Goal: Navigation & Orientation: Find specific page/section

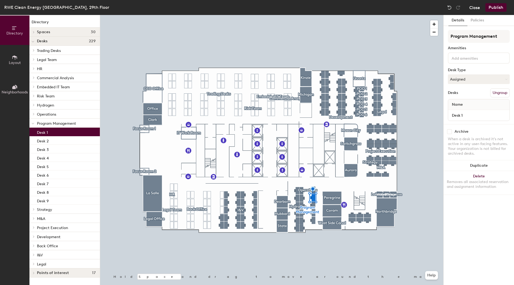
click at [477, 7] on button "Close" at bounding box center [475, 7] width 11 height 9
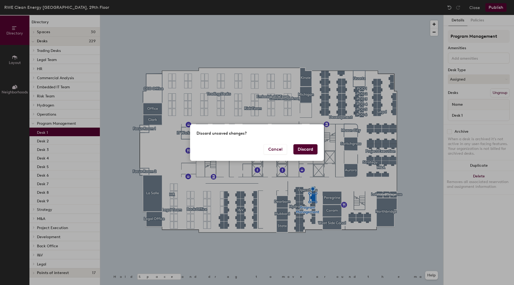
click at [307, 150] on button "Discard" at bounding box center [306, 149] width 24 height 10
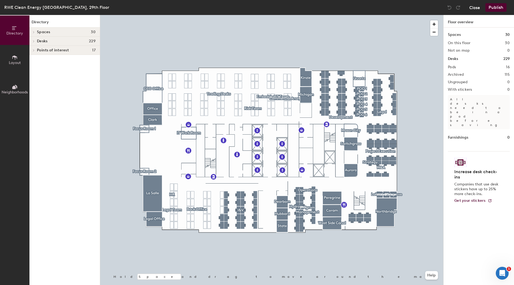
click at [476, 7] on button "Close" at bounding box center [475, 7] width 11 height 9
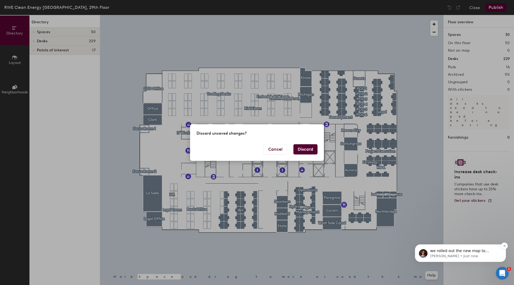
click at [465, 250] on span "we rolled out the new map to everyone as of [DATE]" at bounding box center [460, 254] width 59 height 10
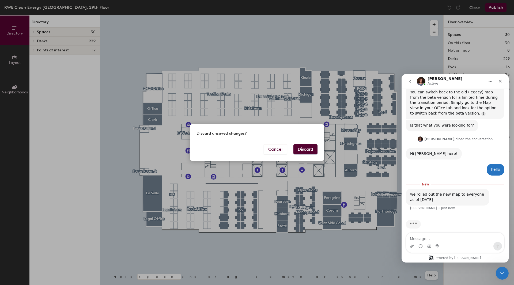
scroll to position [73, 0]
click at [463, 239] on textarea "Message…" at bounding box center [455, 237] width 98 height 9
type textarea "ok"
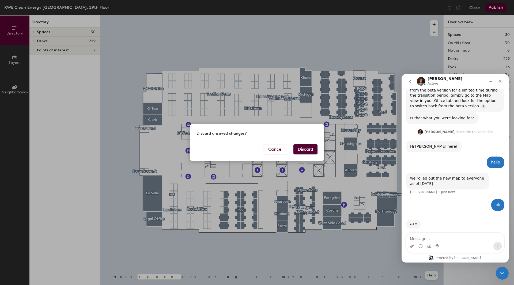
click at [359, 58] on div "Discard unsaved changes? Cancel Discard" at bounding box center [257, 142] width 514 height 285
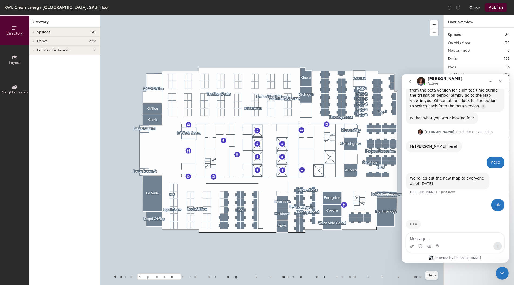
click at [477, 6] on button "Close" at bounding box center [475, 7] width 11 height 9
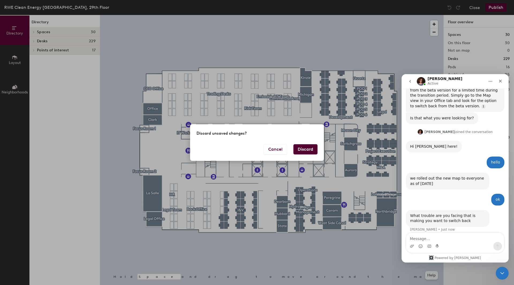
click at [301, 148] on button "Discard" at bounding box center [306, 149] width 24 height 10
